Goal: Find specific page/section: Find specific page/section

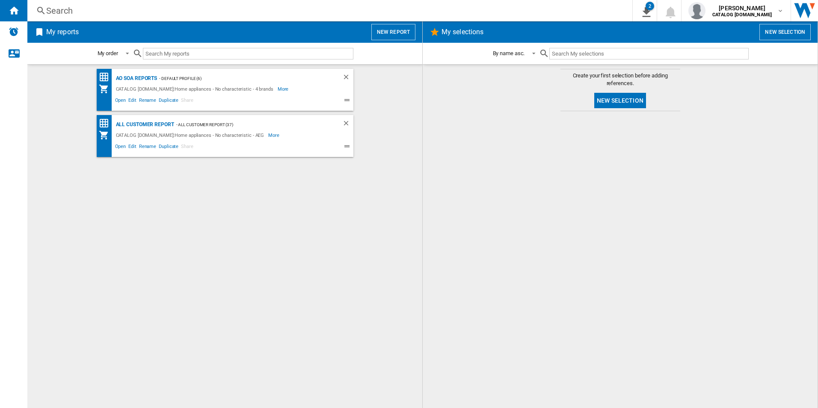
click at [151, 199] on div "AO SOA Reports - Default profile (6) CATALOG [DOMAIN_NAME]:Home appliances - No…" at bounding box center [225, 236] width 378 height 335
click at [344, 217] on div "AO SOA Reports - Default profile (6) CATALOG [DOMAIN_NAME]:Home appliances - No…" at bounding box center [225, 236] width 378 height 335
drag, startPoint x: 119, startPoint y: 2, endPoint x: 142, endPoint y: 267, distance: 265.5
click at [142, 267] on div "AO SOA Reports - Default profile (6) CATALOG [DOMAIN_NAME]:Home appliances - No…" at bounding box center [225, 236] width 378 height 335
drag, startPoint x: 83, startPoint y: 1, endPoint x: 163, endPoint y: 180, distance: 196.0
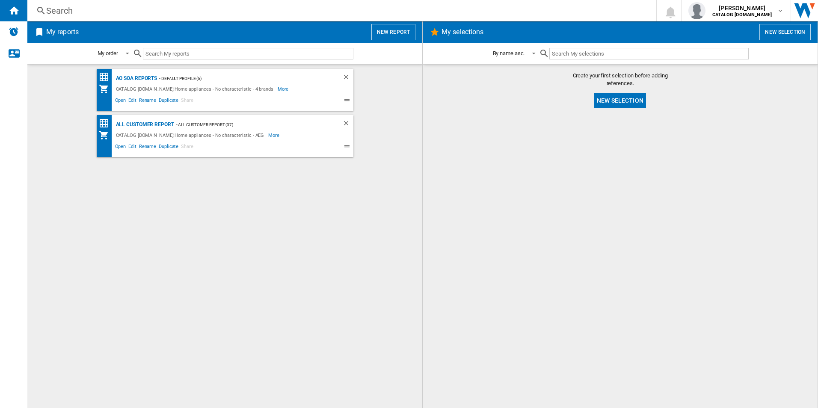
click at [190, 232] on div "AO SOA Reports - Default profile (6) CATALOG [DOMAIN_NAME]:Home appliances - No…" at bounding box center [225, 236] width 378 height 335
click at [293, 198] on div "AO SOA Reports - Default profile (6) CATALOG [DOMAIN_NAME]:Home appliances - No…" at bounding box center [225, 236] width 378 height 335
